Goal: Task Accomplishment & Management: Manage account settings

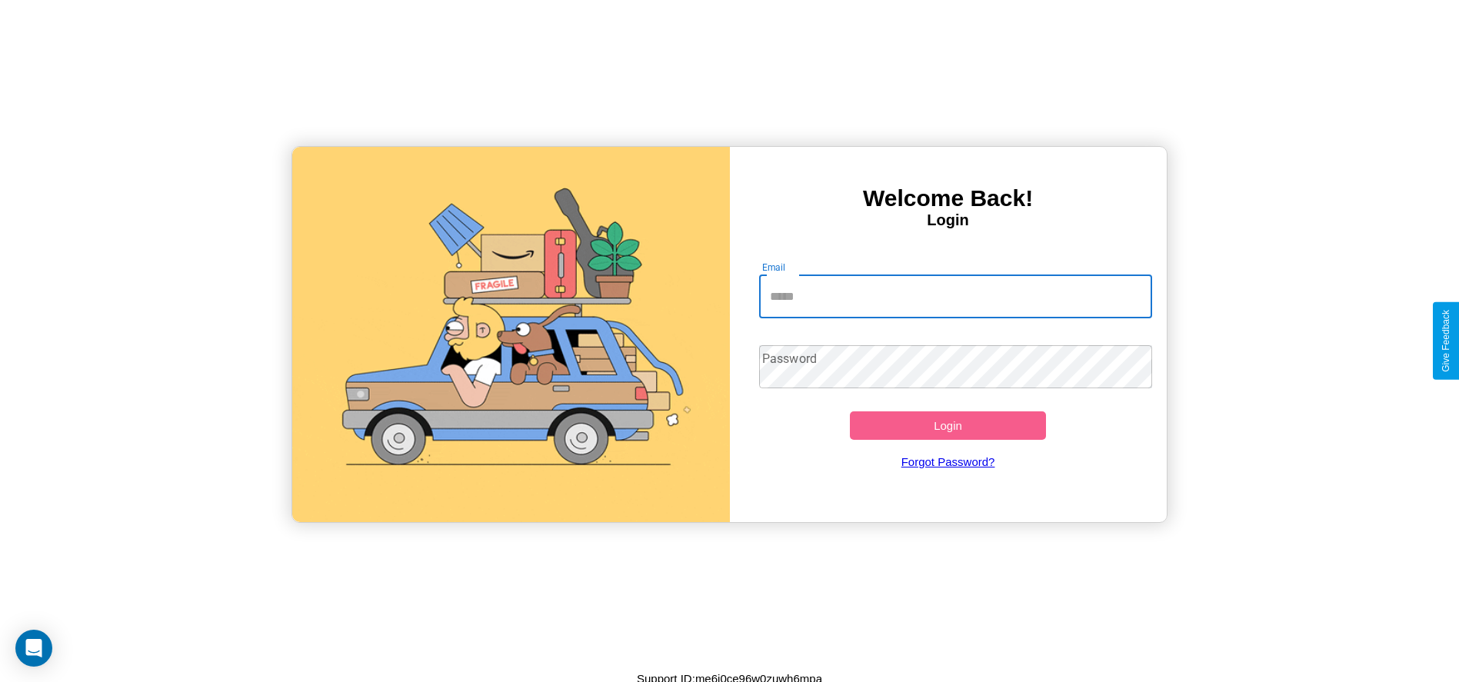
click at [955, 296] on input "Email" at bounding box center [955, 296] width 393 height 43
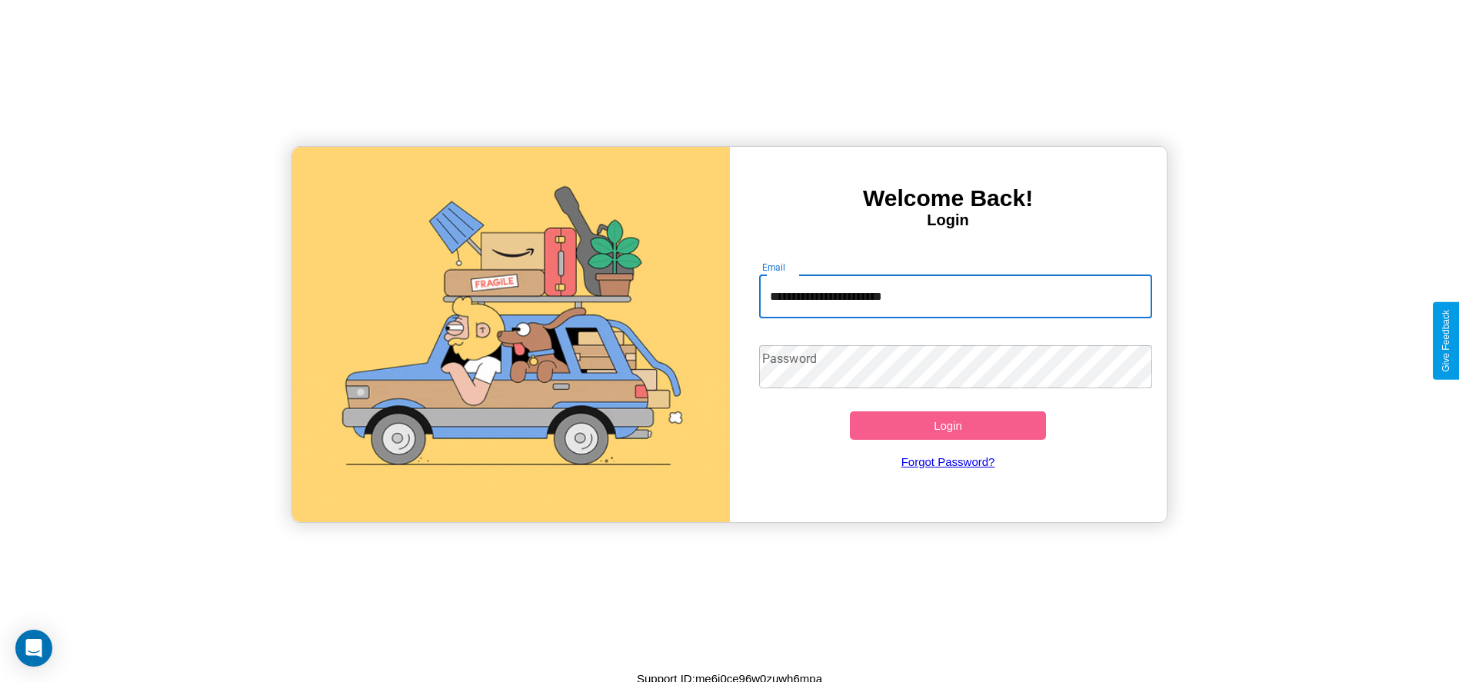
type input "**********"
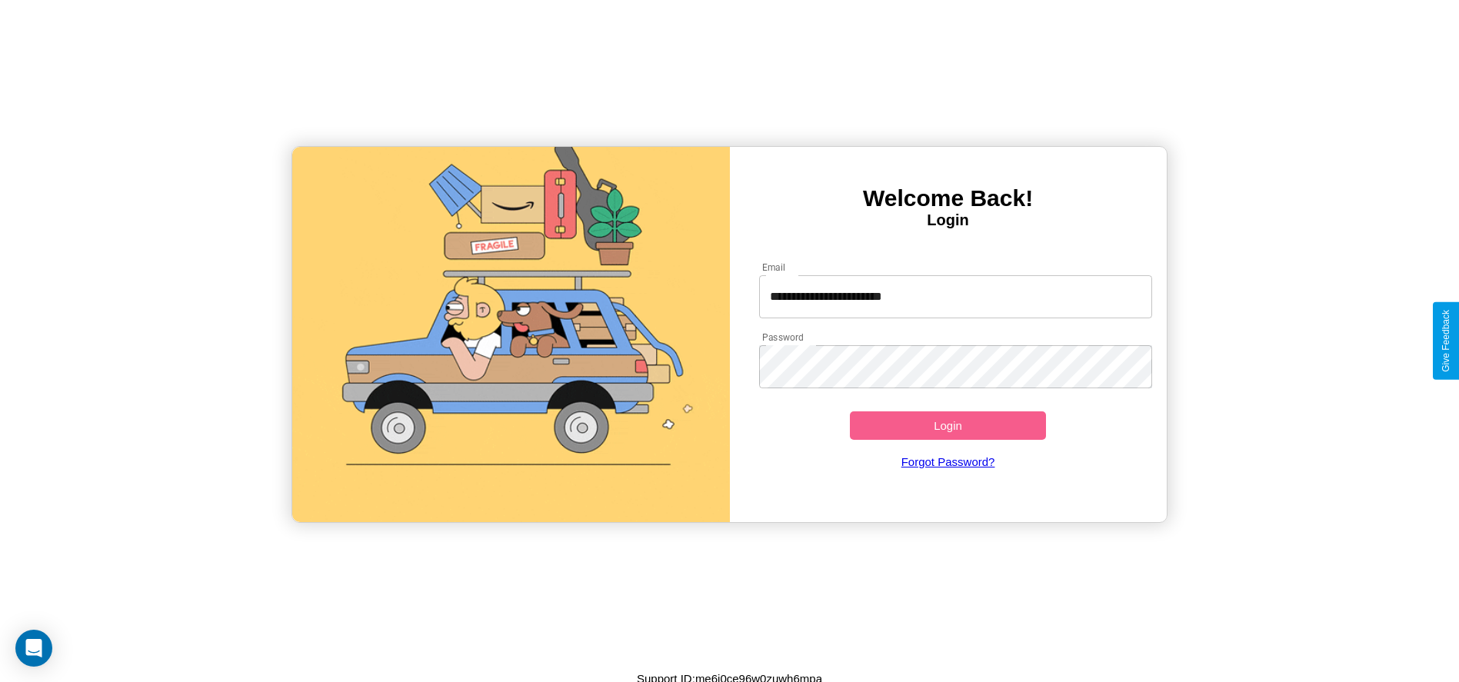
click at [948, 425] on button "Login" at bounding box center [948, 425] width 197 height 28
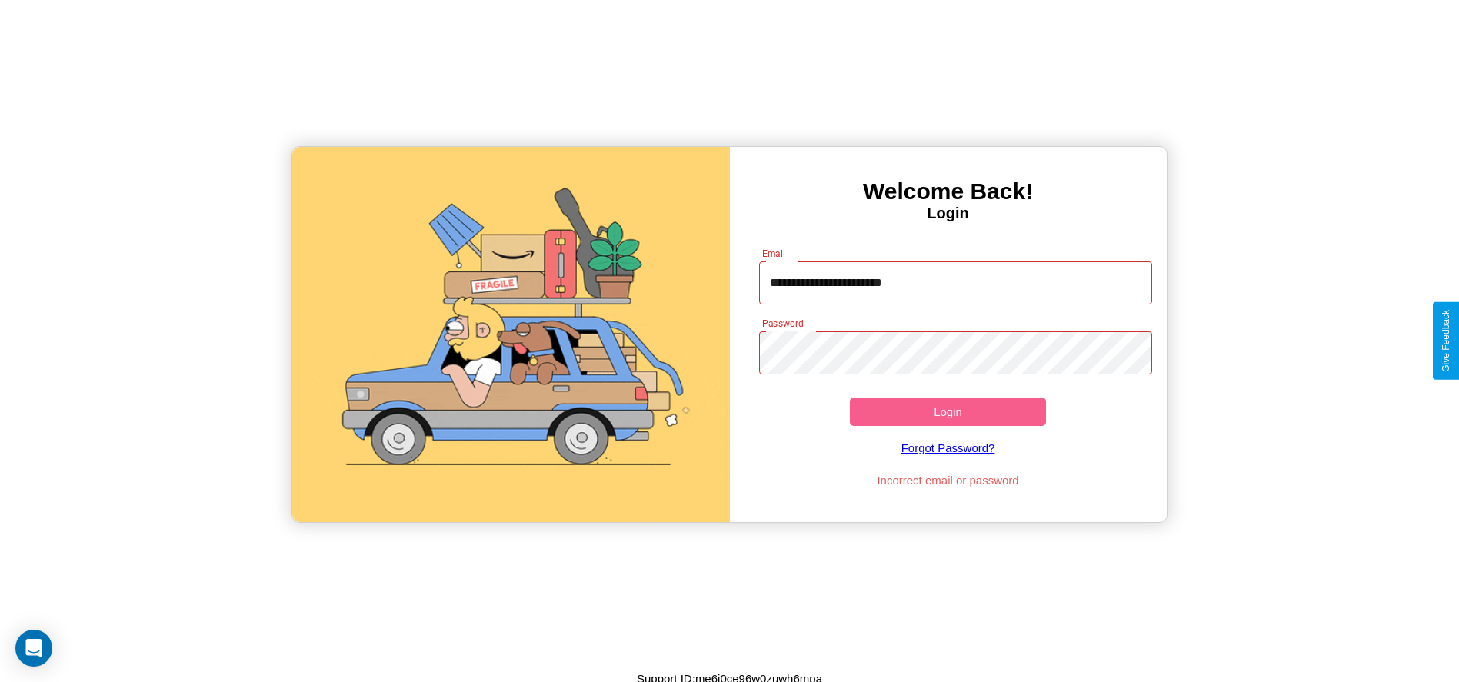
click at [948, 411] on button "Login" at bounding box center [948, 412] width 197 height 28
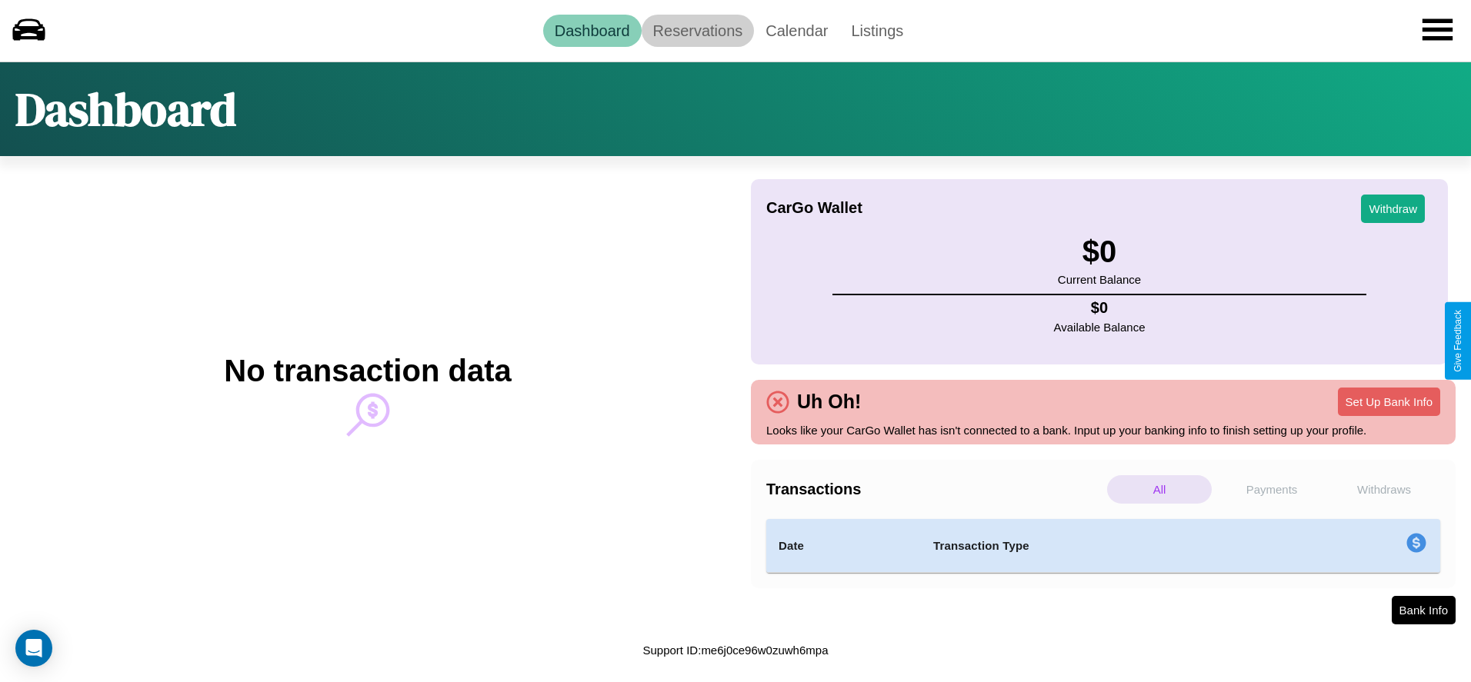
click at [697, 30] on link "Reservations" at bounding box center [697, 31] width 113 height 32
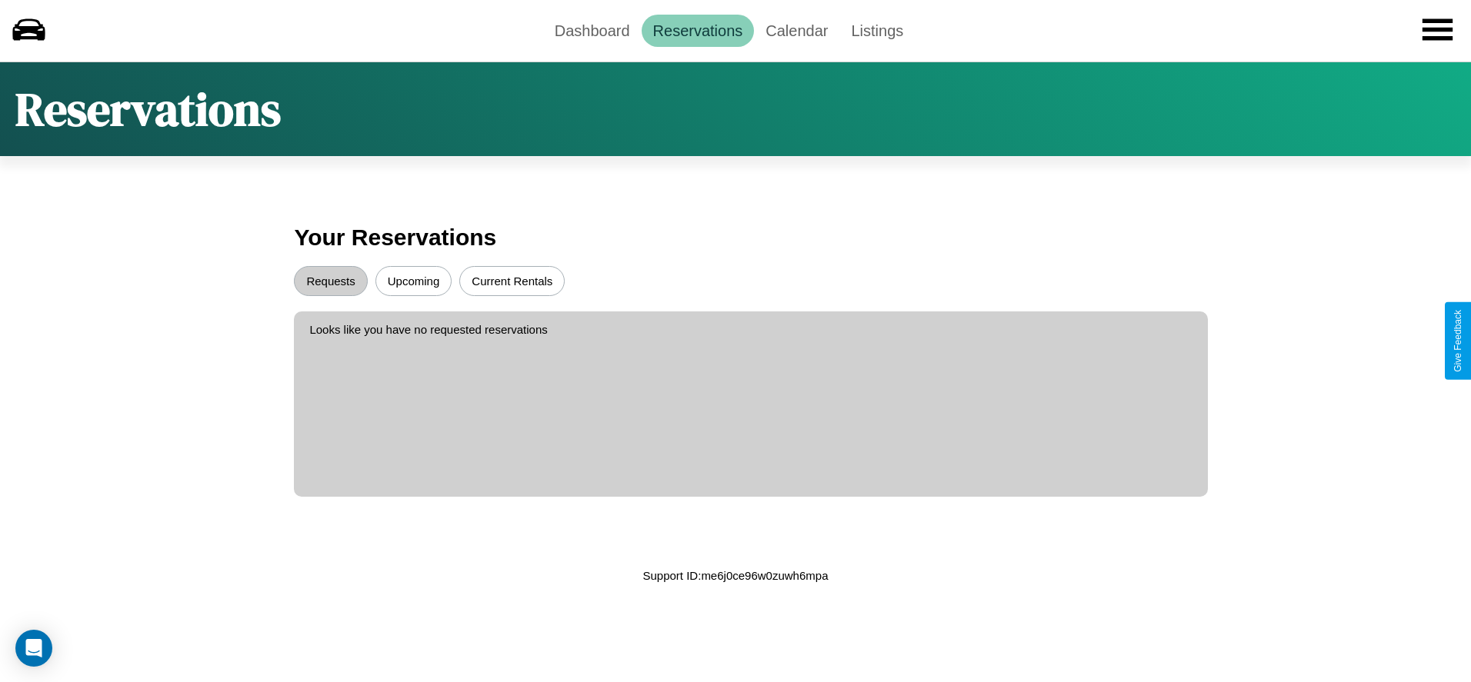
click at [413, 281] on button "Upcoming" at bounding box center [413, 281] width 77 height 30
click at [331, 281] on button "Requests" at bounding box center [330, 281] width 73 height 30
click at [796, 30] on link "Calendar" at bounding box center [796, 31] width 85 height 32
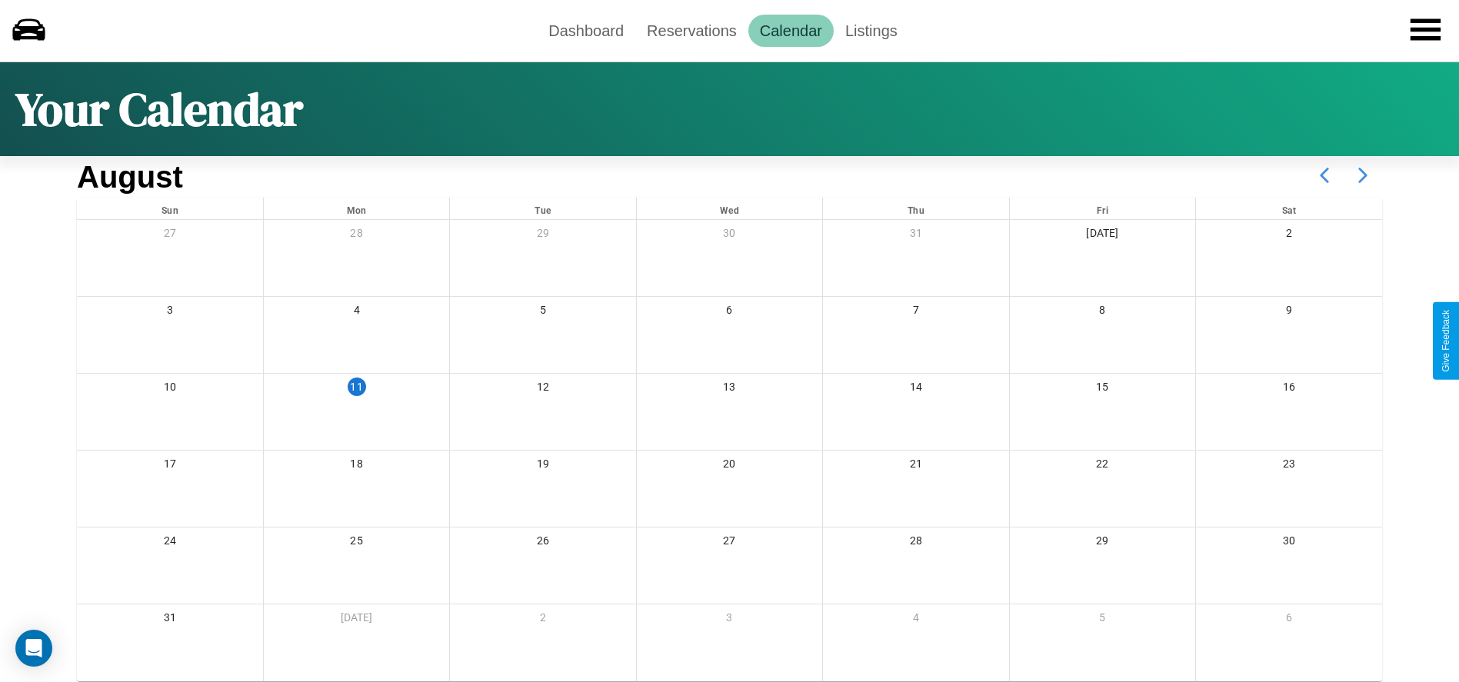
click at [1363, 175] on icon at bounding box center [1363, 175] width 38 height 38
